Goal: Find contact information: Find contact information

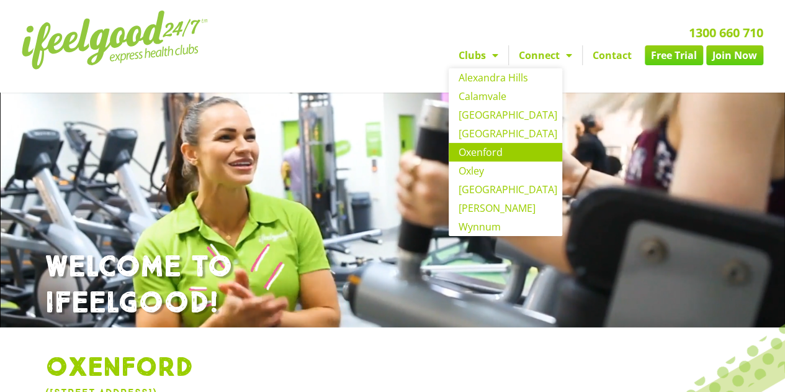
click at [479, 55] on link "Clubs" at bounding box center [479, 55] width 60 height 20
click at [496, 52] on span "Menu" at bounding box center [492, 55] width 12 height 22
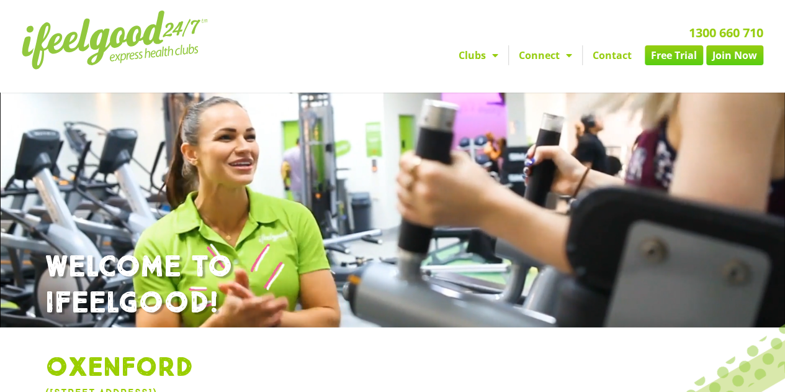
click at [607, 56] on link "Contact" at bounding box center [612, 55] width 59 height 20
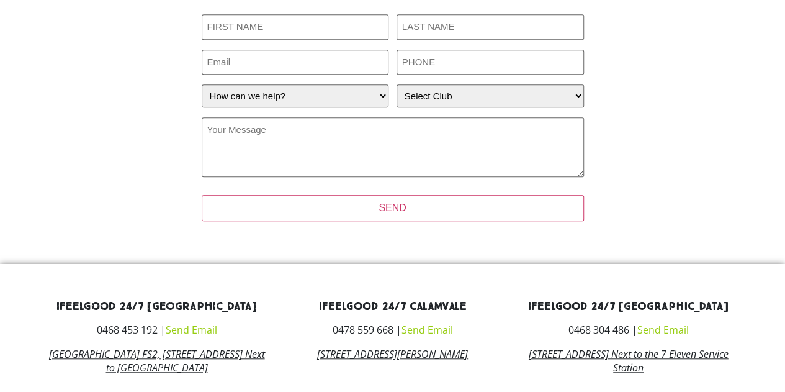
scroll to position [411, 0]
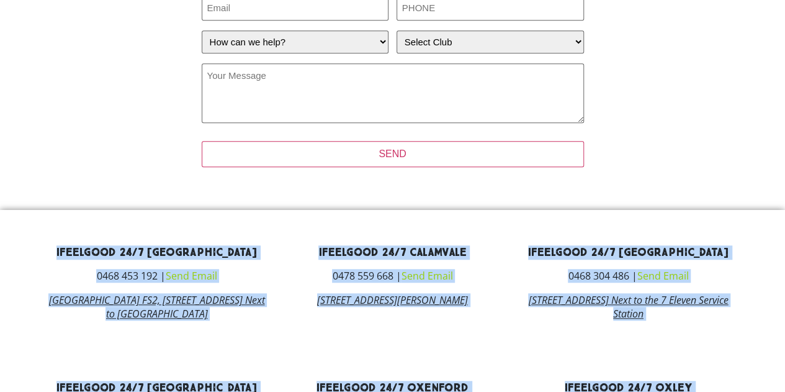
drag, startPoint x: 457, startPoint y: 267, endPoint x: 20, endPoint y: 221, distance: 440.0
copy div "ifeelgood 24/7 [GEOGRAPHIC_DATA] 0468 453 192 | Send Email [GEOGRAPHIC_DATA] Sh…"
